Goal: Transaction & Acquisition: Obtain resource

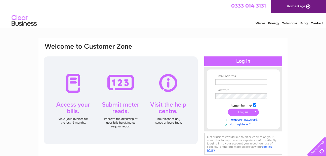
type input "[EMAIL_ADDRESS][DOMAIN_NAME]"
click at [242, 112] on input "submit" at bounding box center [243, 112] width 31 height 7
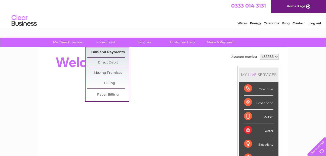
click at [102, 50] on link "Bills and Payments" at bounding box center [107, 53] width 41 height 10
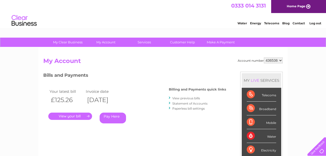
click at [74, 118] on link "." at bounding box center [70, 116] width 44 height 7
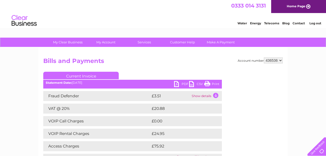
click at [176, 85] on link "PDF" at bounding box center [181, 84] width 15 height 7
click at [177, 84] on link "PDF" at bounding box center [181, 84] width 15 height 7
